Goal: Check status: Check status

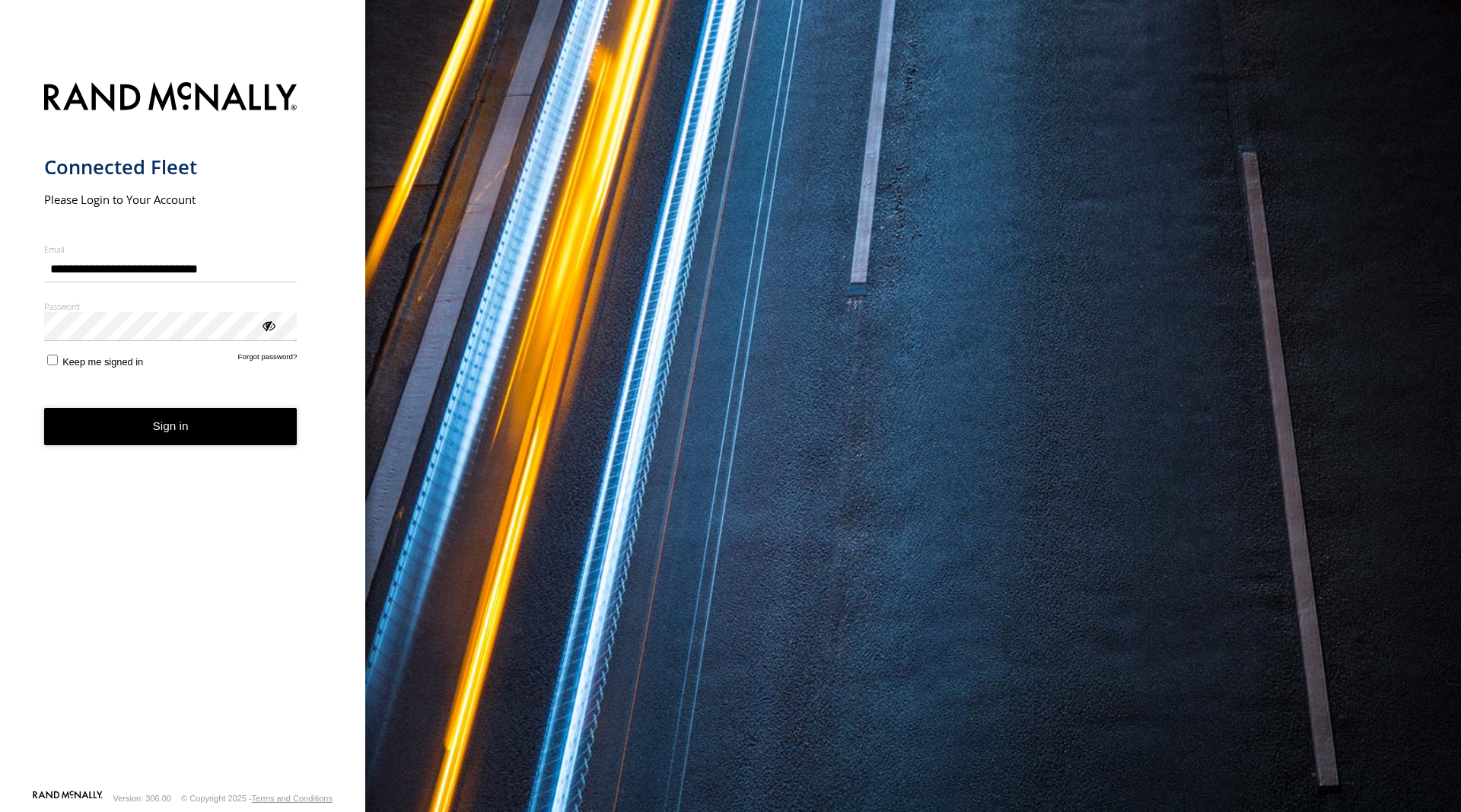
click at [223, 431] on button "Sign in" at bounding box center [170, 426] width 253 height 38
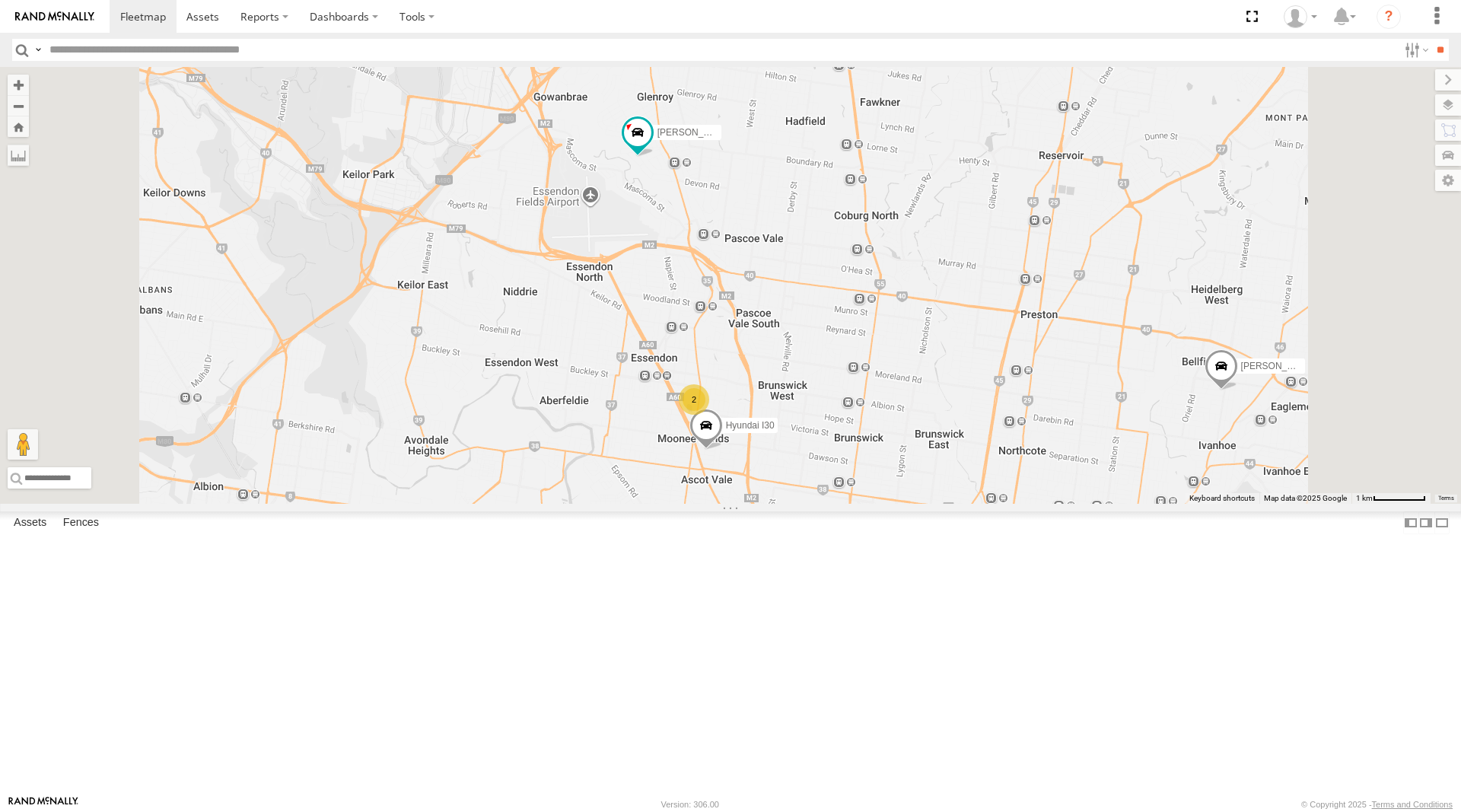
click at [709, 415] on div "2" at bounding box center [694, 399] width 31 height 31
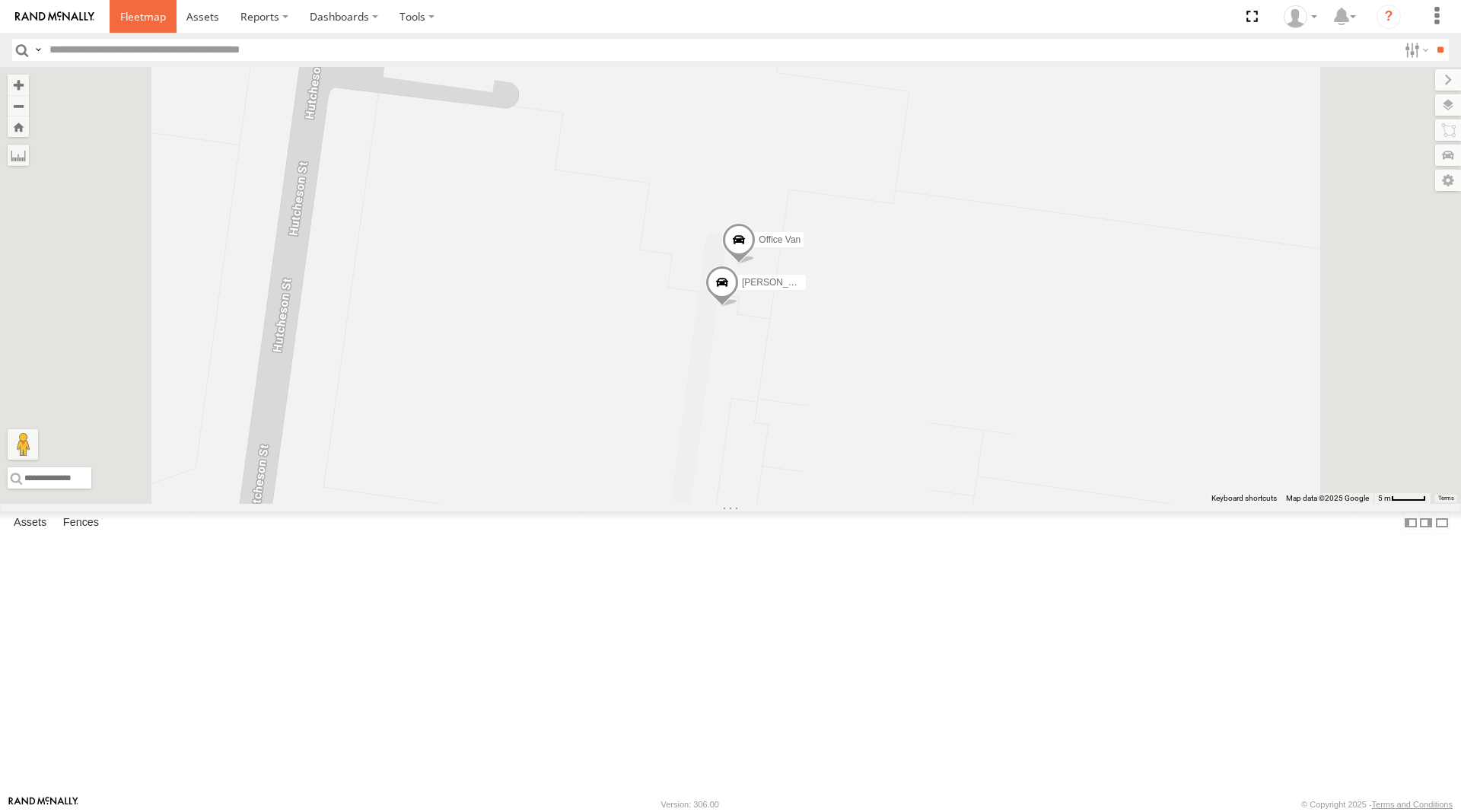
click at [133, 9] on link at bounding box center [143, 16] width 67 height 33
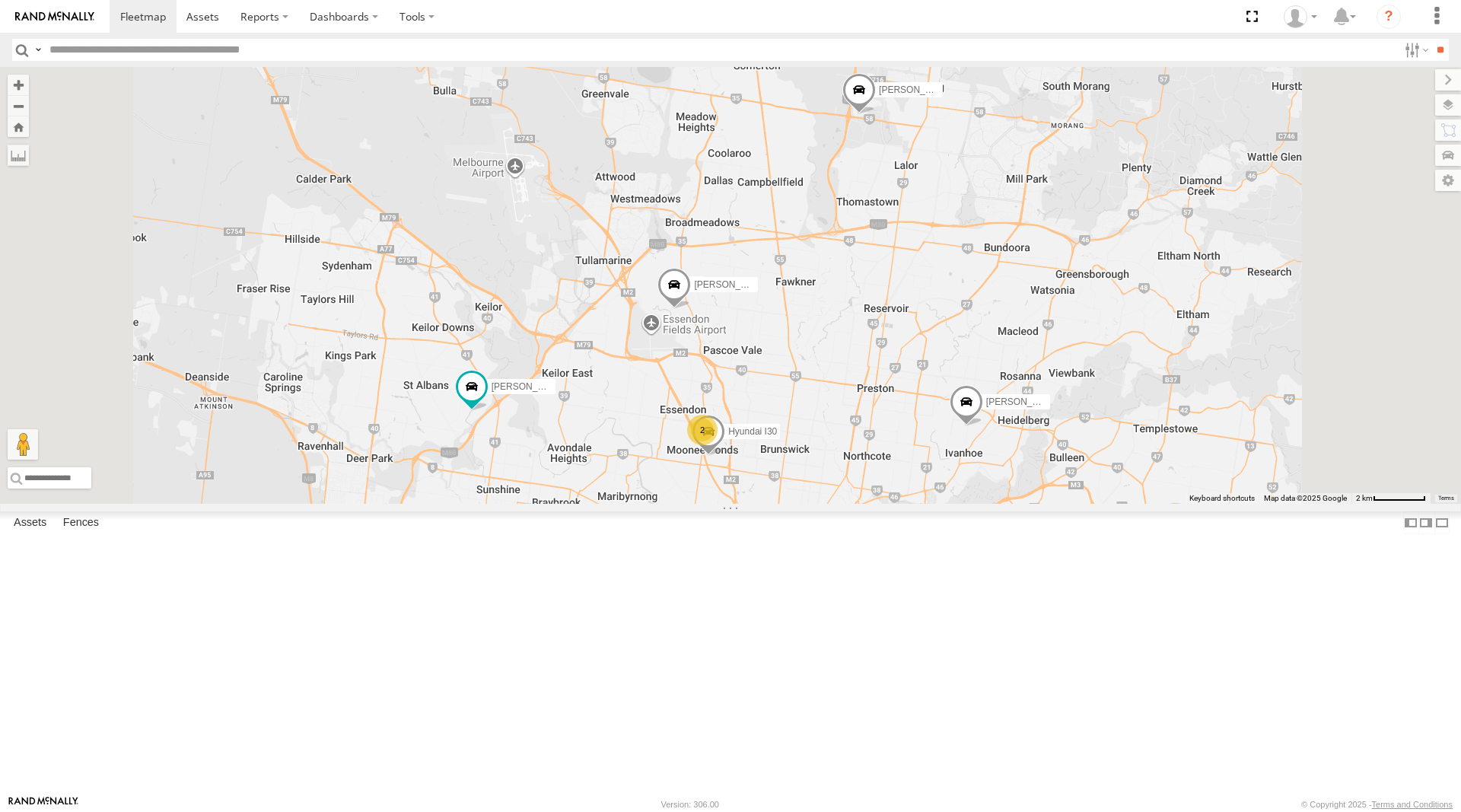
drag, startPoint x: 663, startPoint y: 535, endPoint x: 873, endPoint y: 576, distance: 214.0
click at [485, 400] on span at bounding box center [472, 386] width 27 height 27
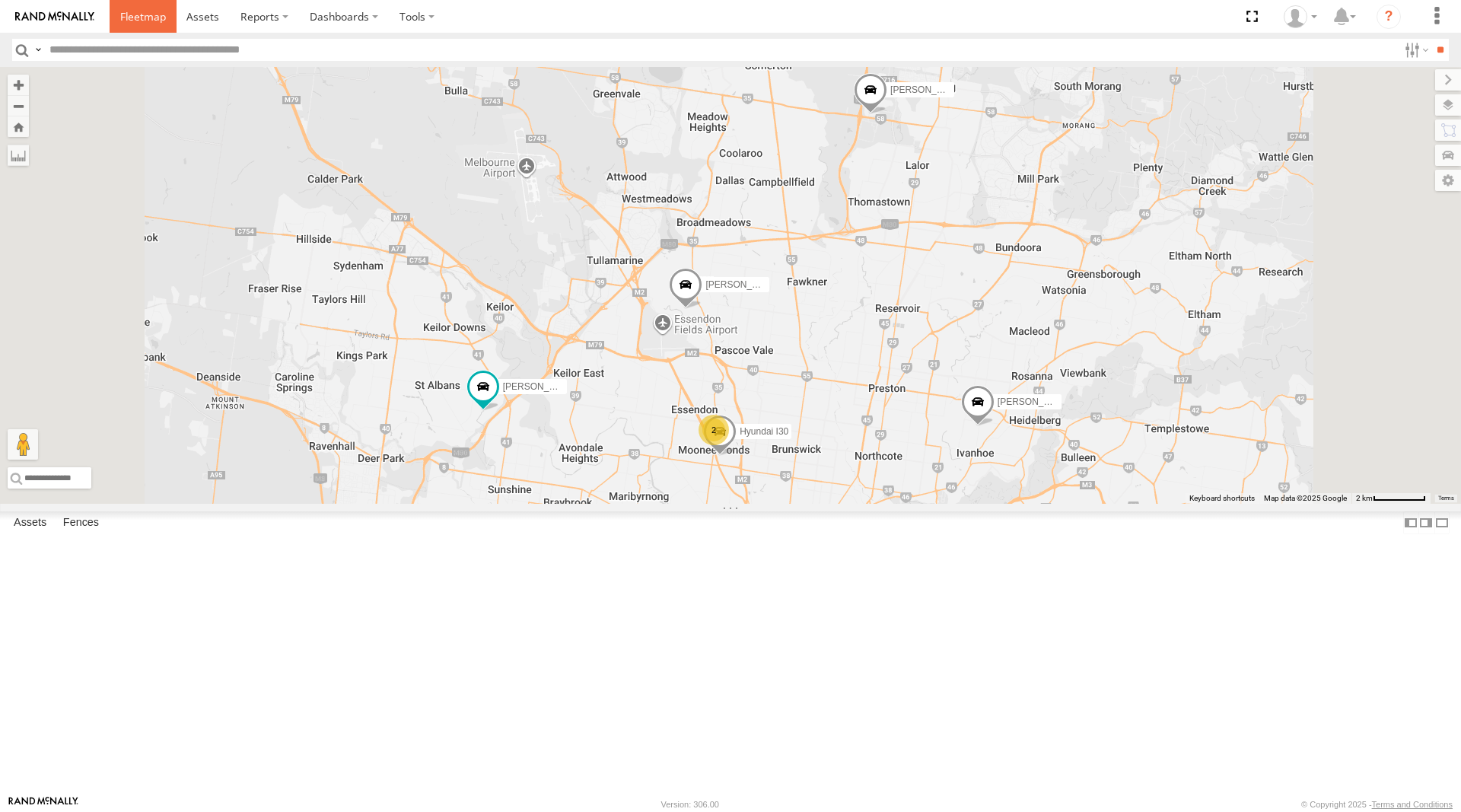
click at [138, 13] on span at bounding box center [142, 15] width 45 height 14
drag, startPoint x: 141, startPoint y: 12, endPoint x: 163, endPoint y: 2, distance: 24.2
click at [141, 11] on span at bounding box center [142, 15] width 45 height 14
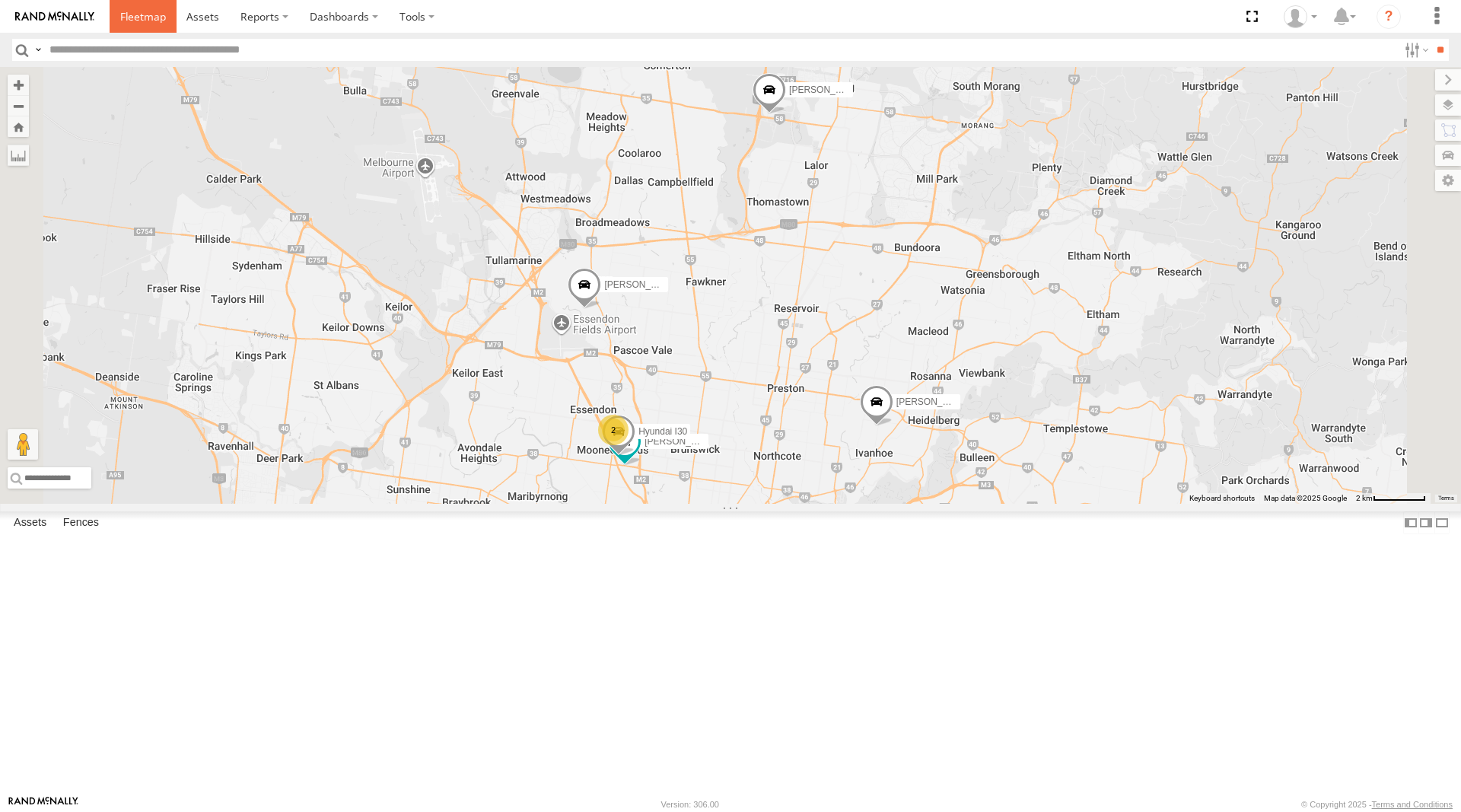
click at [137, 16] on span at bounding box center [142, 15] width 45 height 14
